Goal: Information Seeking & Learning: Learn about a topic

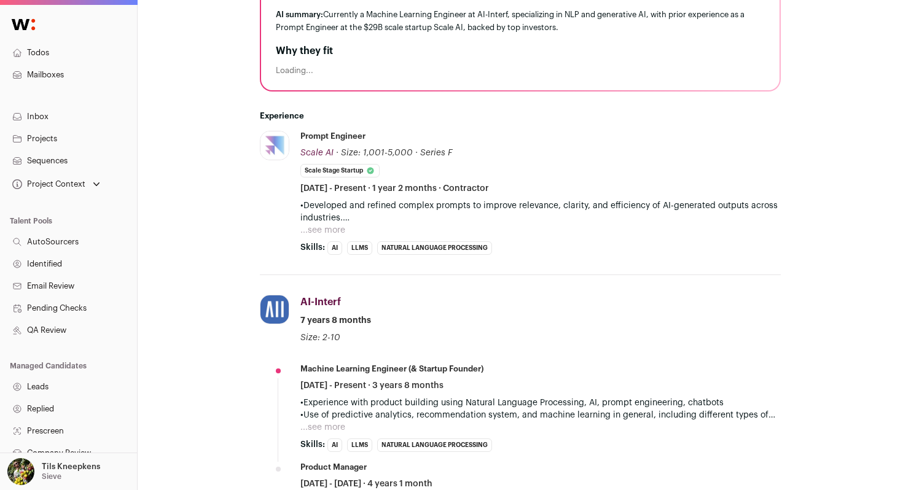
scroll to position [309, 0]
click at [329, 225] on button "...see more" at bounding box center [322, 230] width 45 height 12
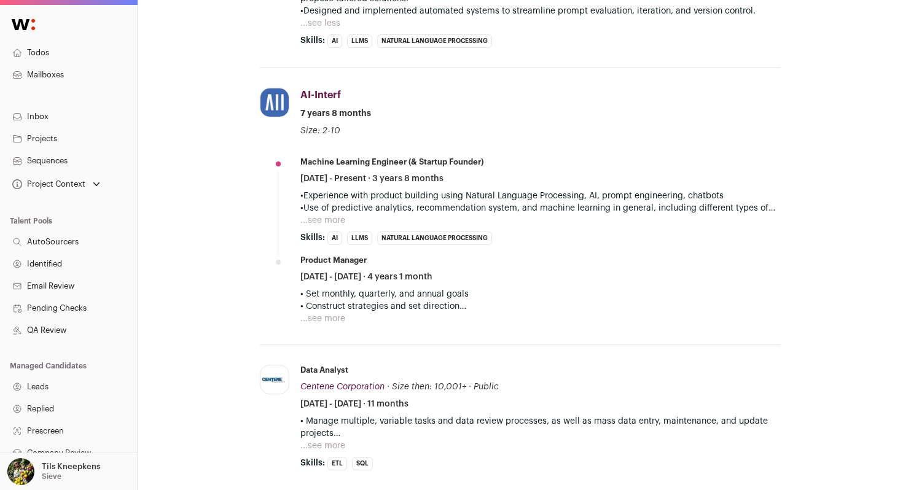
scroll to position [577, 0]
click at [329, 225] on button "...see more" at bounding box center [322, 220] width 45 height 12
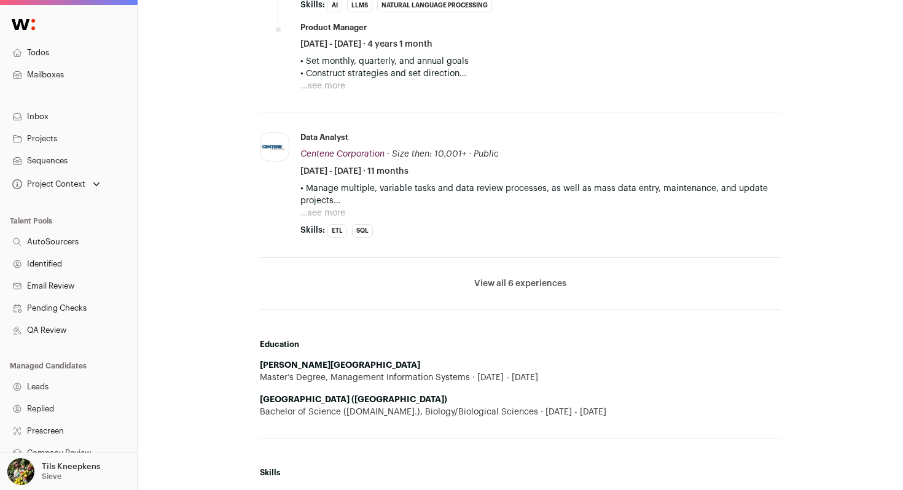
scroll to position [860, 0]
click at [549, 278] on button "View all 6 experiences" at bounding box center [520, 282] width 92 height 12
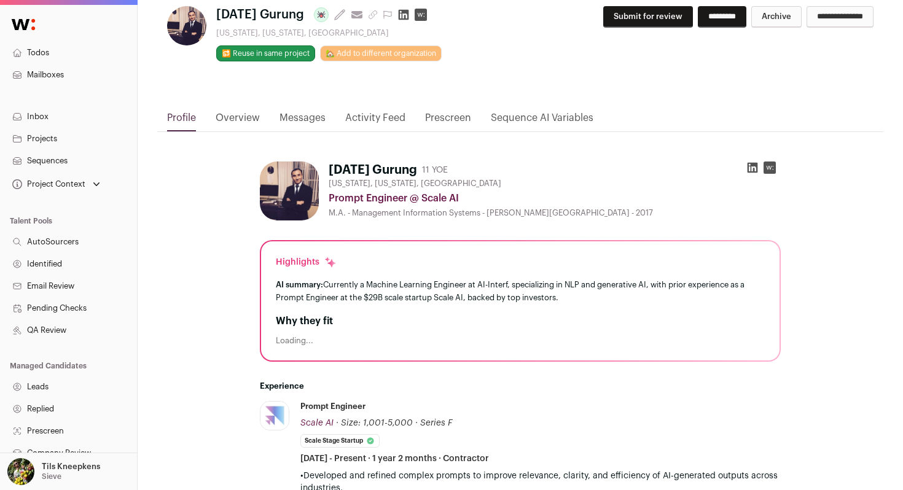
scroll to position [0, 0]
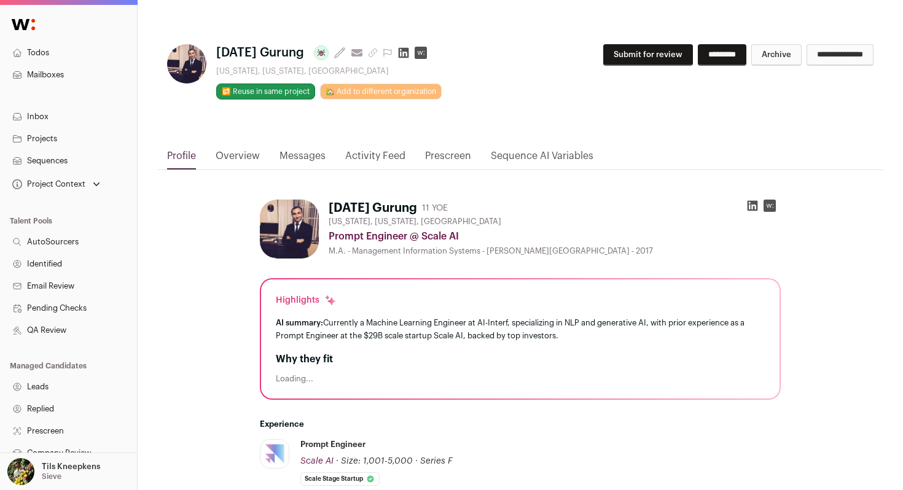
click at [753, 205] on icon at bounding box center [753, 206] width 10 height 10
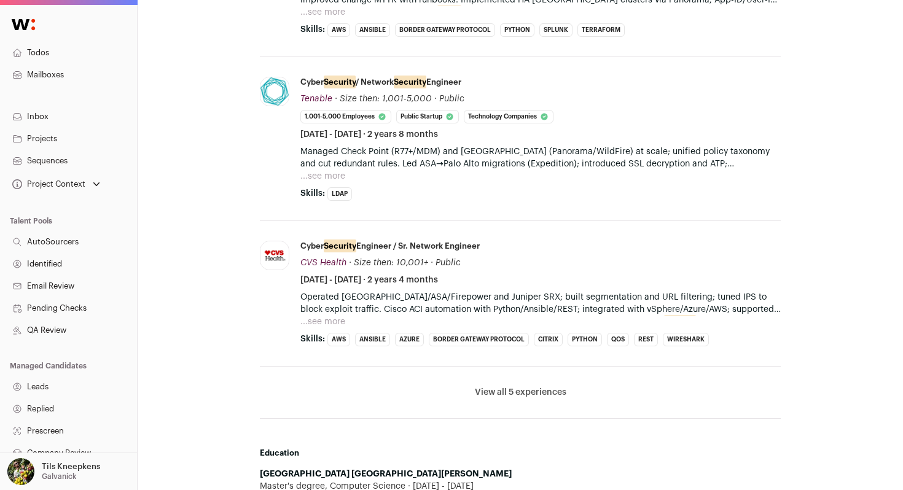
scroll to position [733, 0]
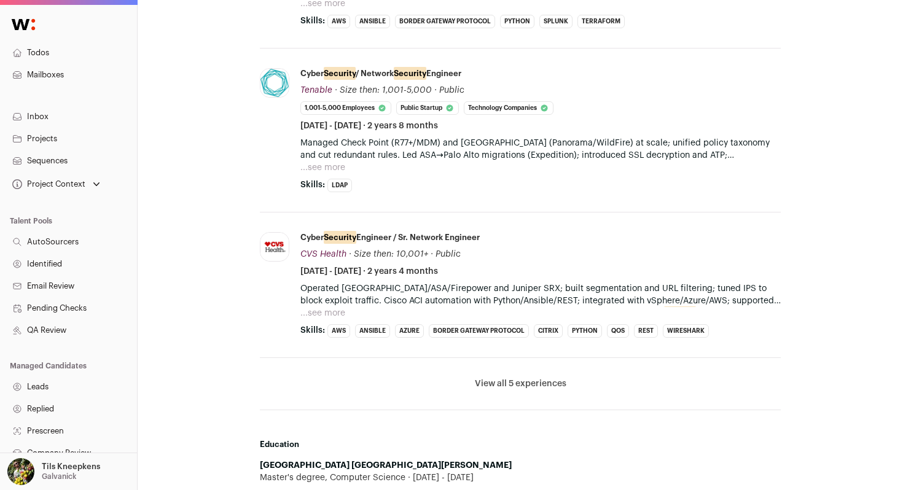
click at [332, 171] on button "...see more" at bounding box center [322, 168] width 45 height 12
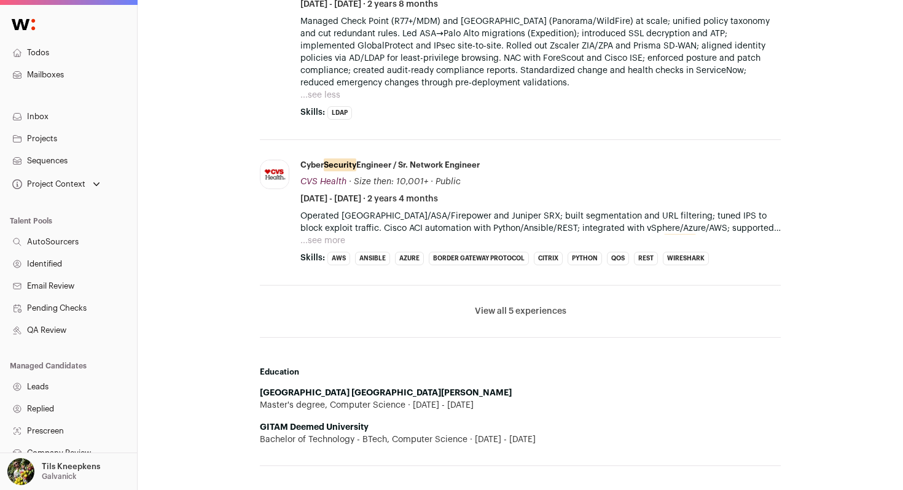
scroll to position [865, 0]
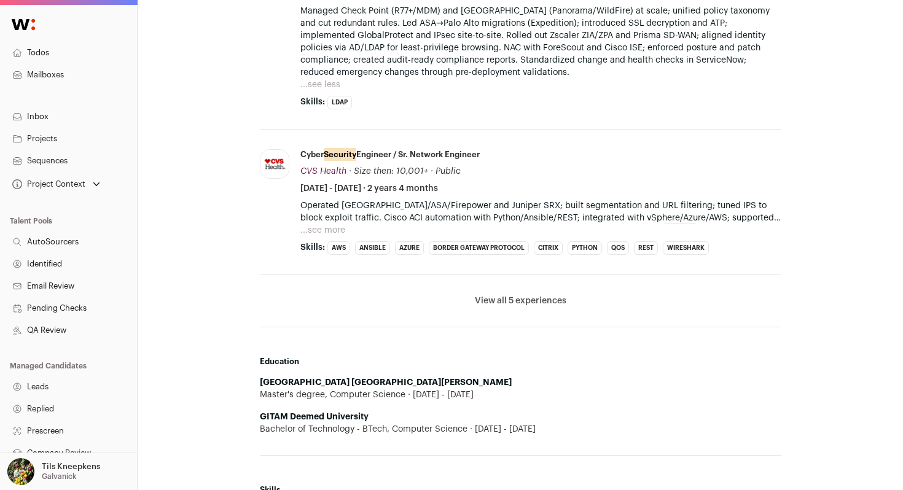
click at [486, 295] on button "View all 5 experiences" at bounding box center [521, 301] width 92 height 12
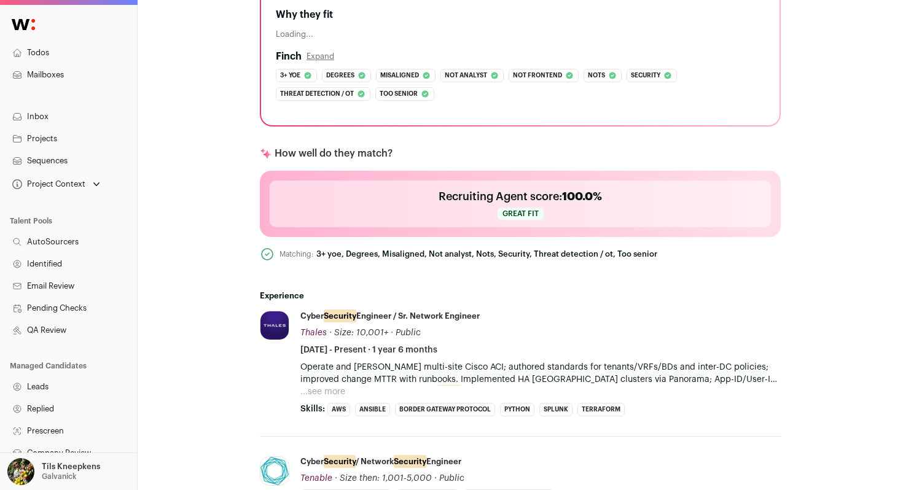
scroll to position [0, 0]
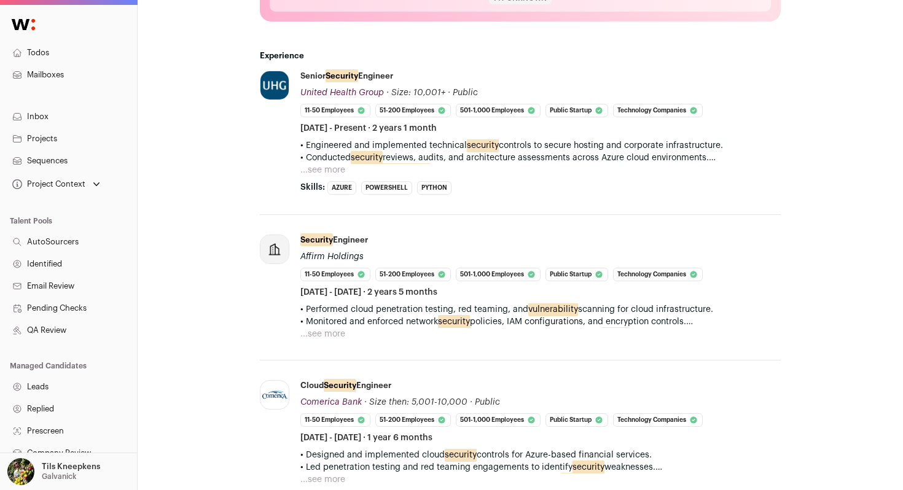
scroll to position [491, 0]
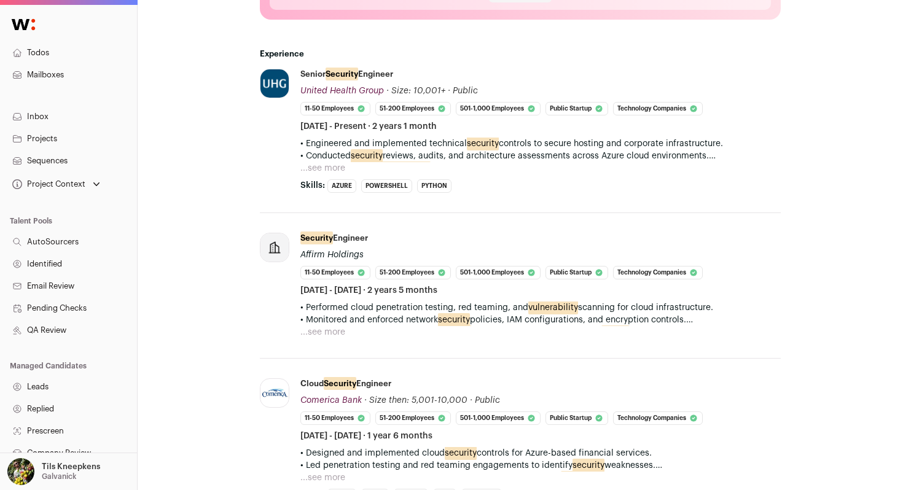
click at [321, 164] on button "...see more" at bounding box center [322, 168] width 45 height 12
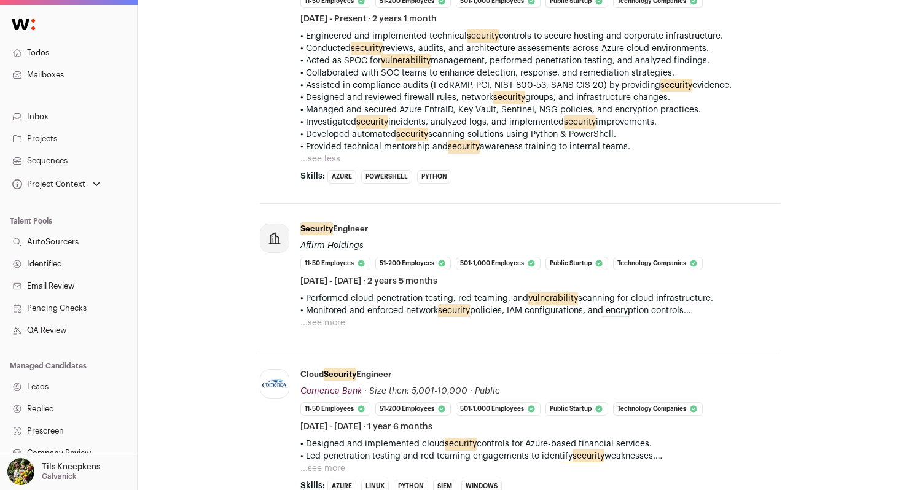
scroll to position [617, 0]
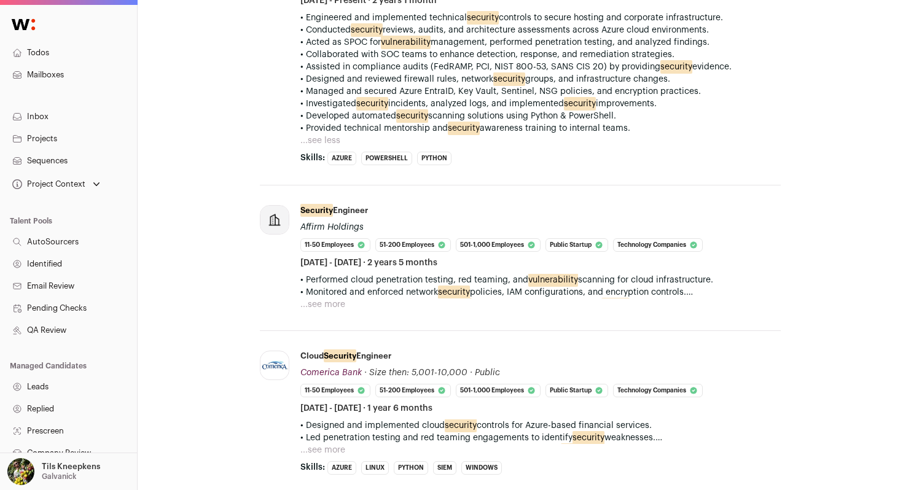
click at [335, 307] on button "...see more" at bounding box center [322, 305] width 45 height 12
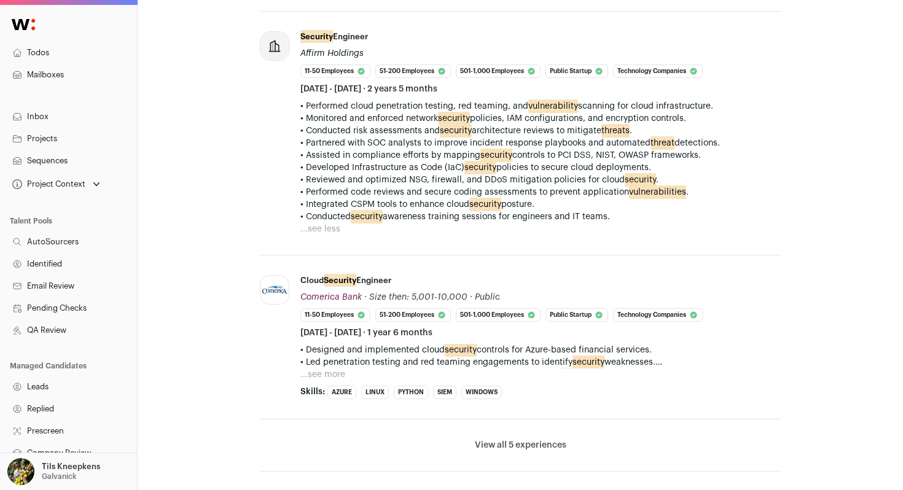
scroll to position [827, 0]
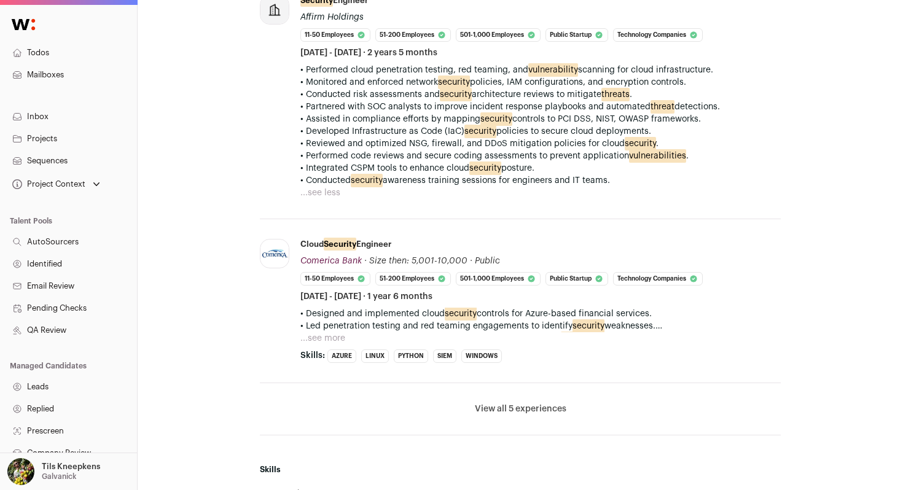
click at [328, 338] on button "...see more" at bounding box center [322, 338] width 45 height 12
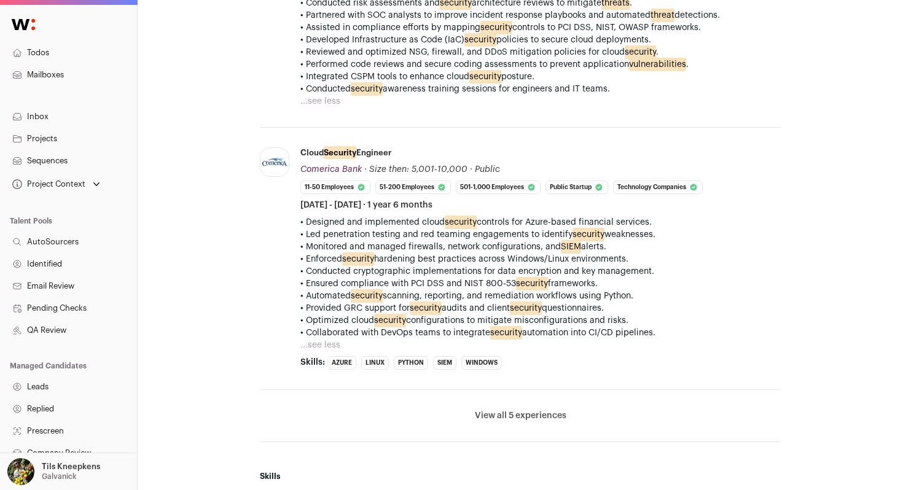
scroll to position [971, 0]
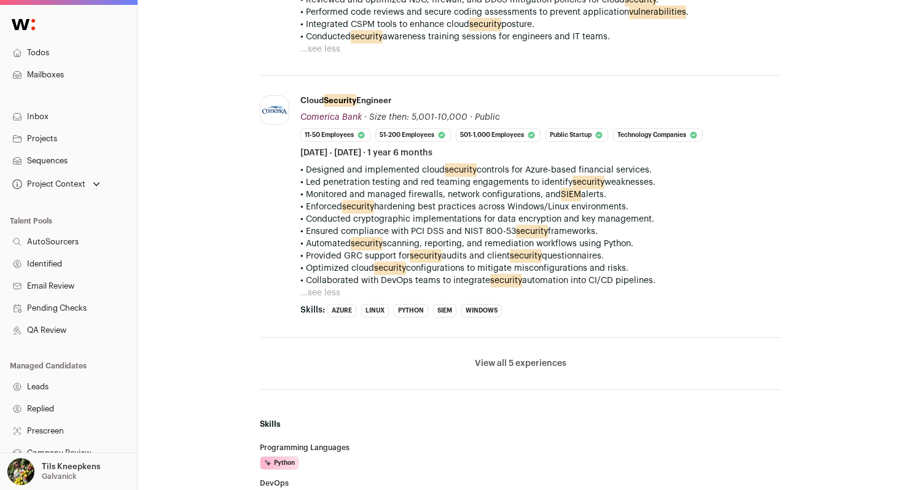
click at [501, 364] on button "View all 5 experiences" at bounding box center [521, 364] width 92 height 12
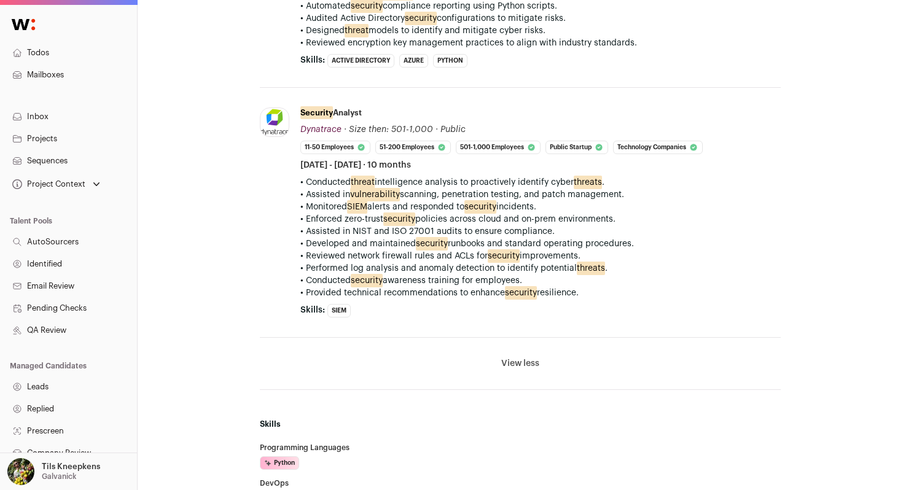
scroll to position [1626, 0]
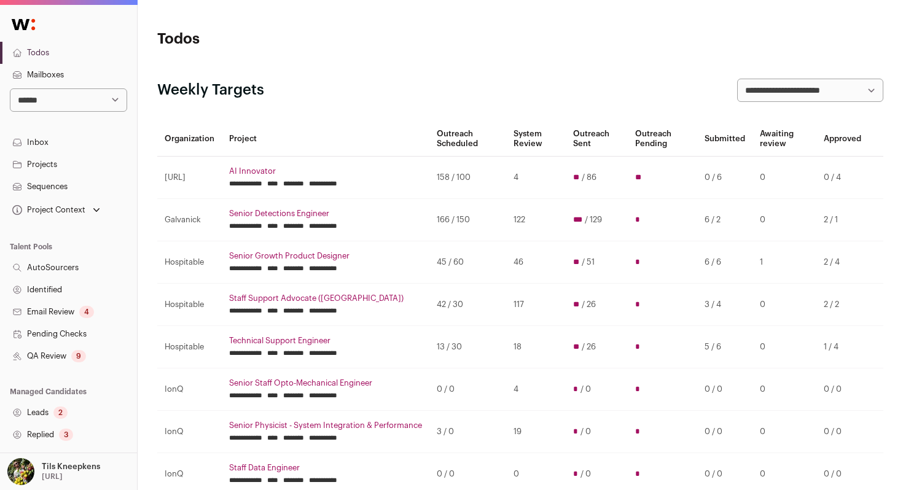
scroll to position [97, 0]
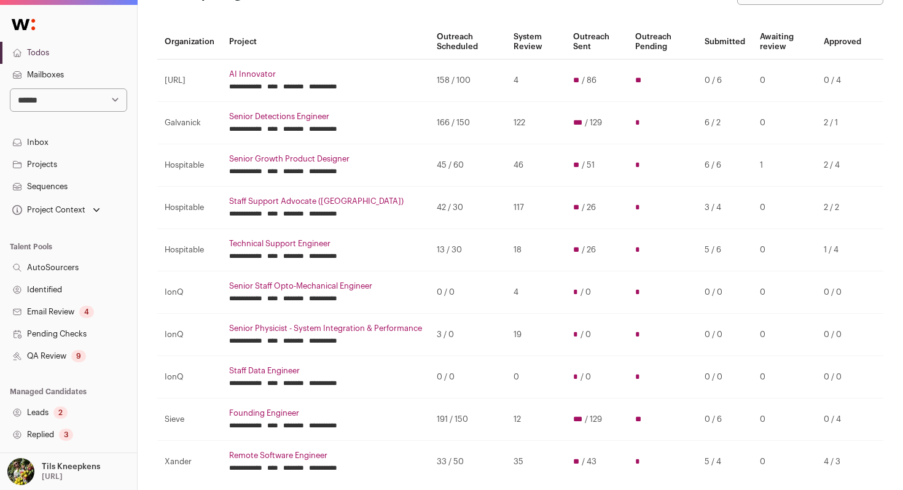
select select "*****"
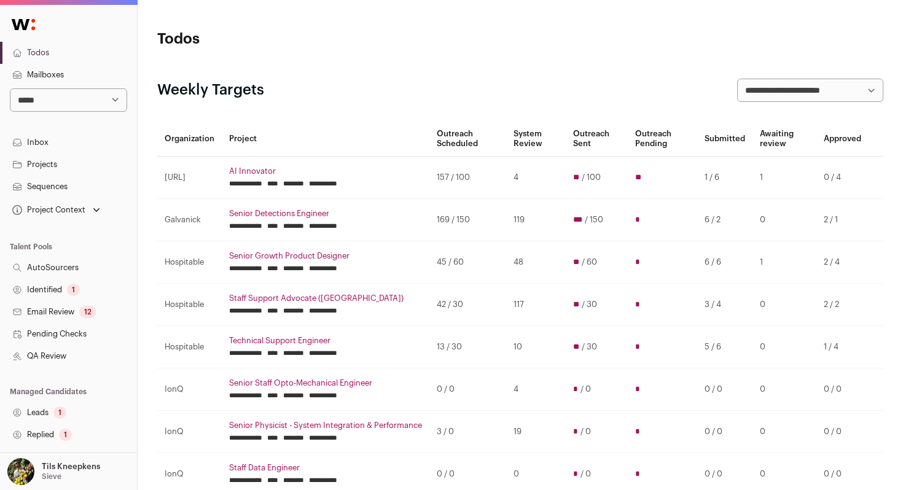
click at [82, 108] on select "**********" at bounding box center [68, 99] width 117 height 23
select select "*****"
